Goal: Browse casually: Explore the website without a specific task or goal

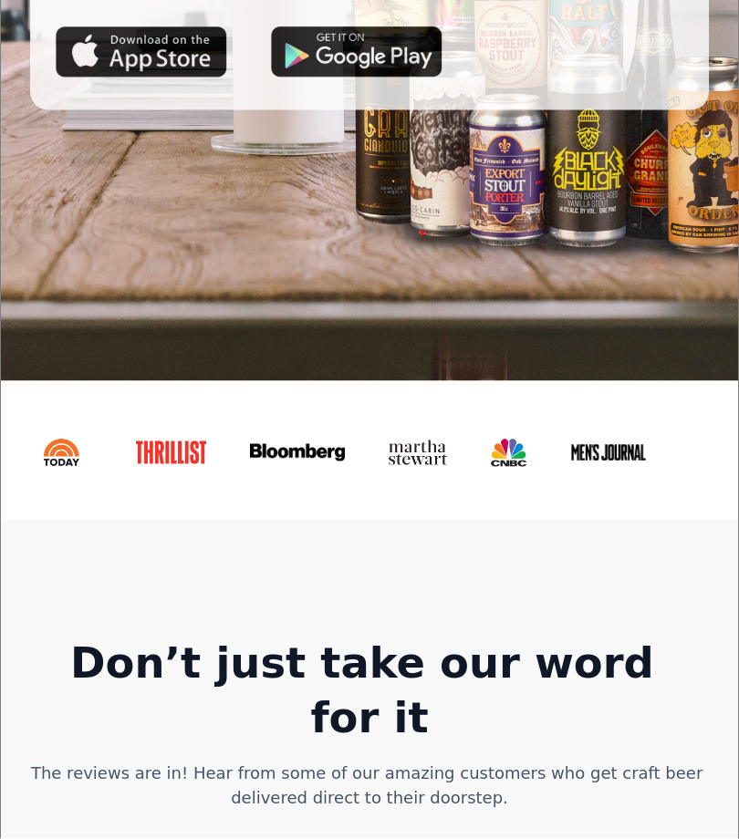
scroll to position [350, 0]
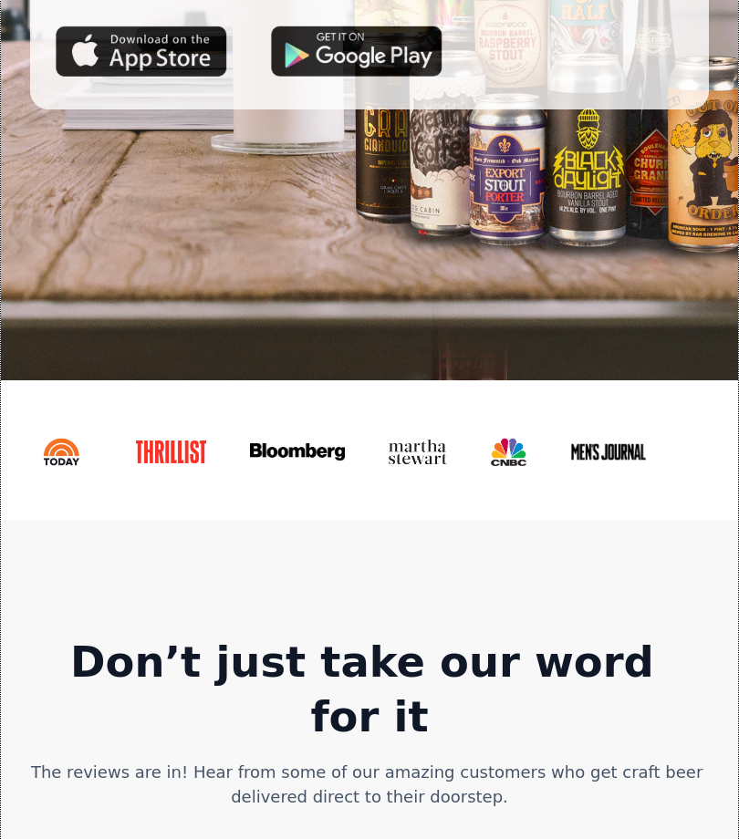
click at [417, 461] on img at bounding box center [418, 453] width 58 height 26
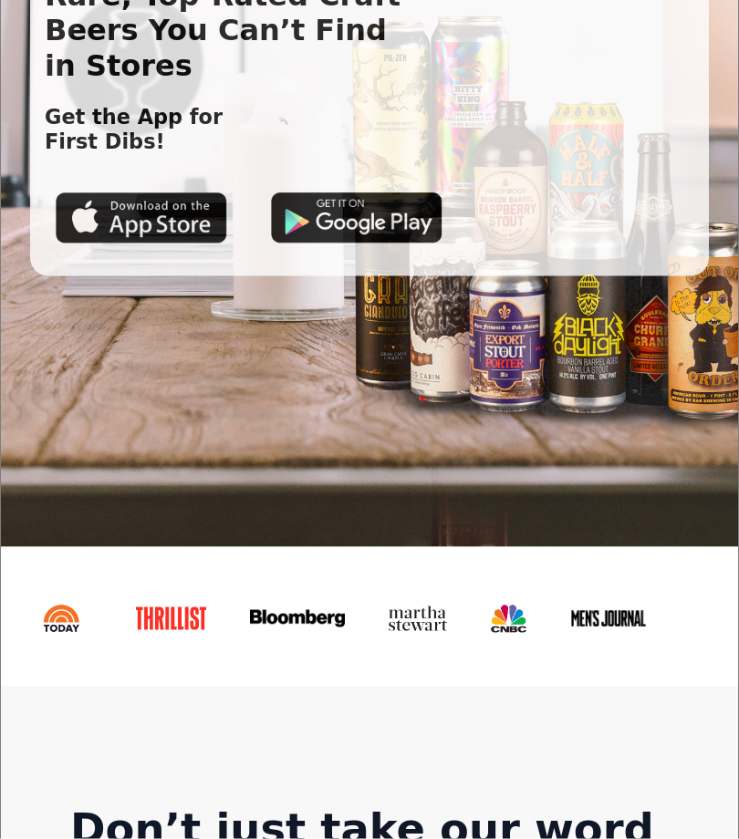
scroll to position [0, 0]
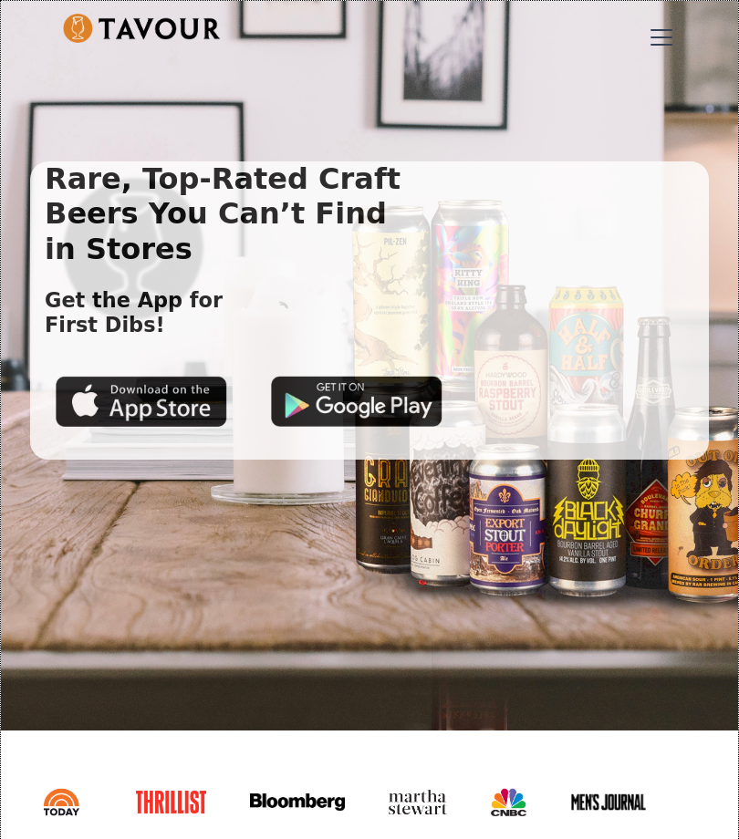
click at [91, 33] on img at bounding box center [142, 28] width 158 height 29
click at [88, 34] on img at bounding box center [142, 28] width 158 height 29
click at [74, 17] on img at bounding box center [142, 28] width 158 height 29
click at [79, 20] on img at bounding box center [142, 28] width 158 height 29
